Goal: Task Accomplishment & Management: Use online tool/utility

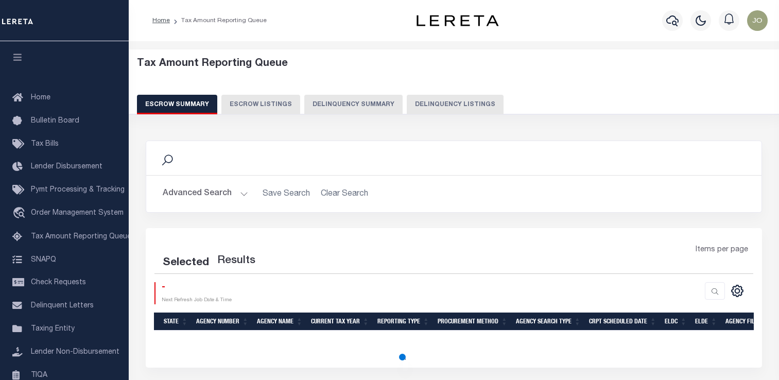
select select "100"
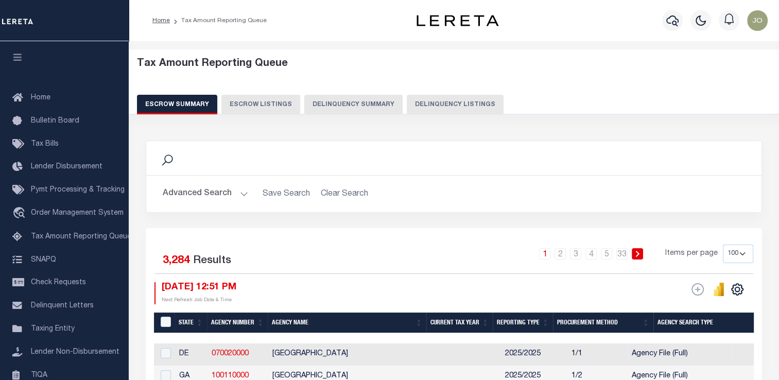
click at [326, 102] on button "Delinquency Summary" at bounding box center [353, 105] width 98 height 20
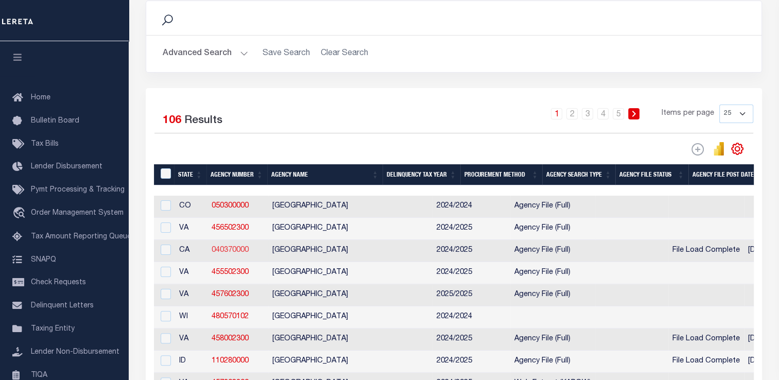
scroll to position [173, 0]
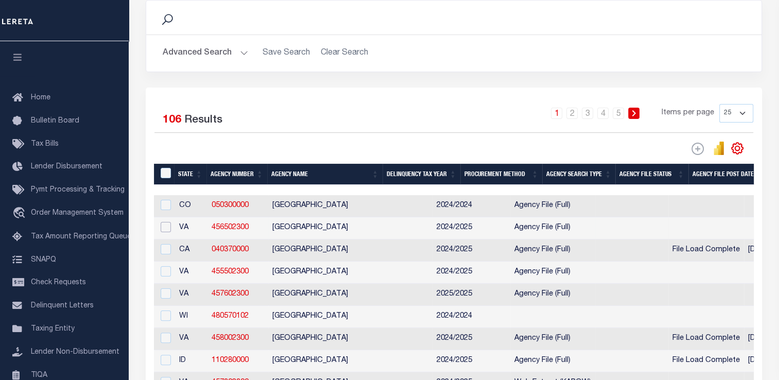
click at [165, 227] on input "checkbox" at bounding box center [166, 227] width 10 height 10
checkbox input "true"
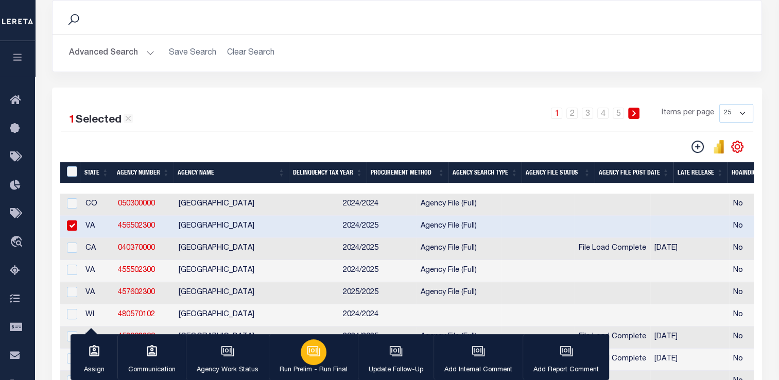
click at [309, 351] on icon "button" at bounding box center [313, 350] width 8 height 5
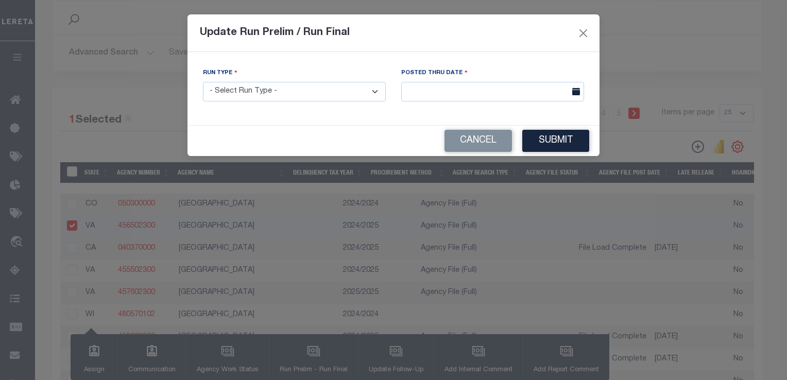
click at [293, 89] on select "- Select Run Type - Prelim Run Final Run" at bounding box center [294, 92] width 183 height 20
select select "P"
click at [203, 82] on select "- Select Run Type - Prelim Run Final Run" at bounding box center [294, 92] width 183 height 20
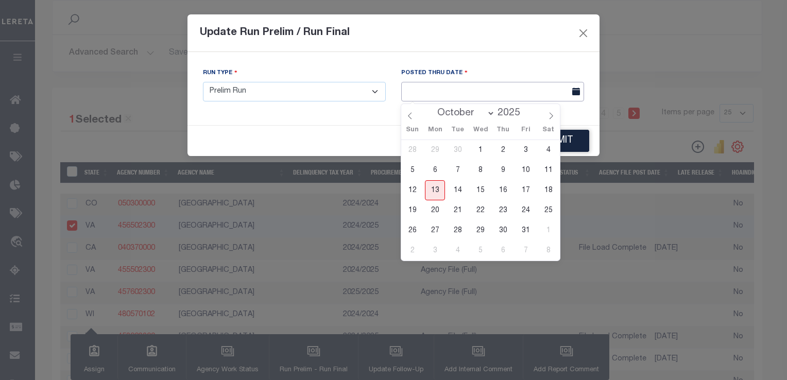
click at [422, 88] on input "text" at bounding box center [492, 92] width 183 height 20
click at [433, 189] on span "13" at bounding box center [435, 190] width 20 height 20
type input "[DATE]"
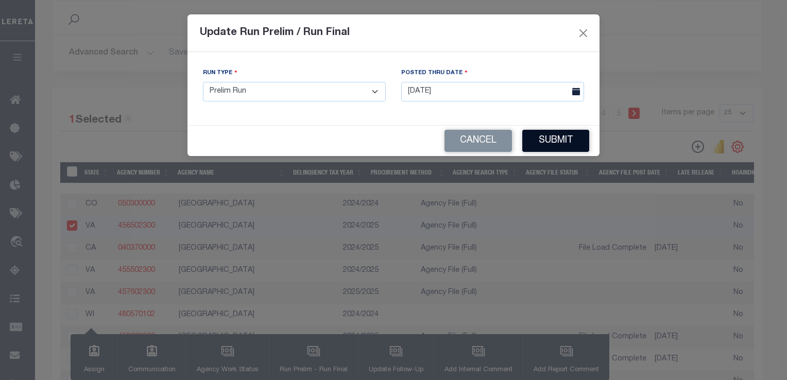
click at [546, 147] on button "Submit" at bounding box center [555, 141] width 67 height 22
